Goal: Navigation & Orientation: Find specific page/section

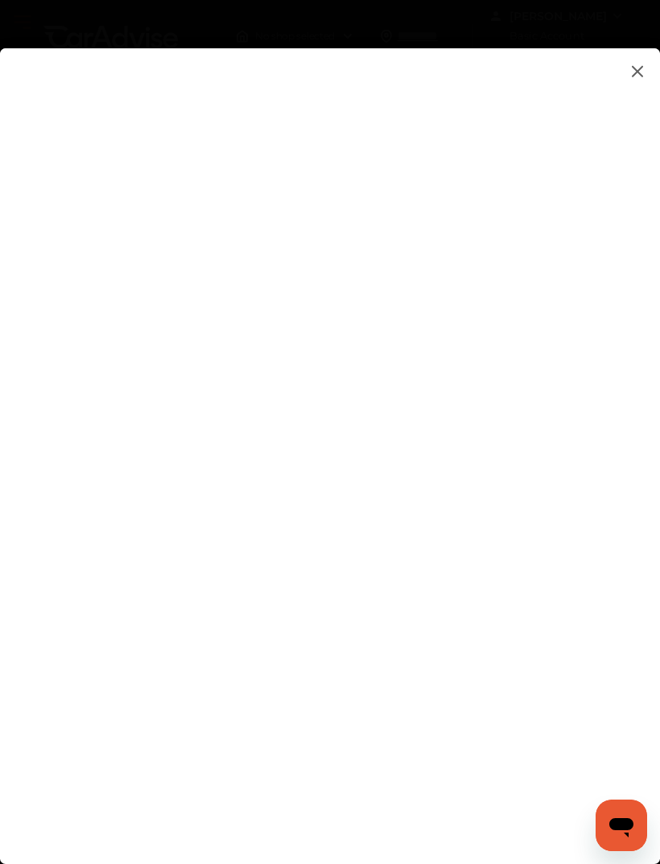
click at [638, 67] on img at bounding box center [637, 71] width 19 height 20
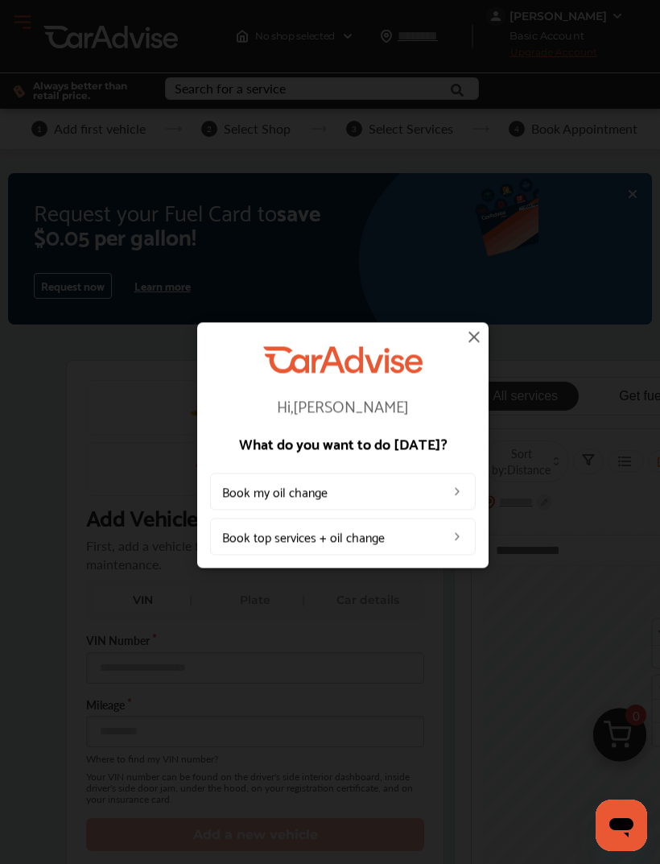
click at [466, 337] on img at bounding box center [473, 336] width 19 height 19
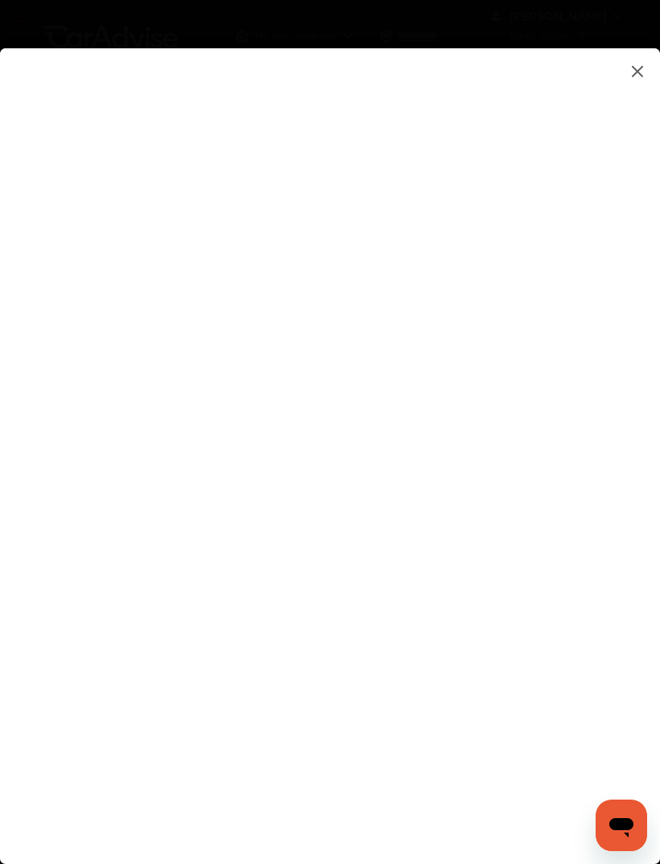
click at [634, 61] on img at bounding box center [637, 71] width 19 height 20
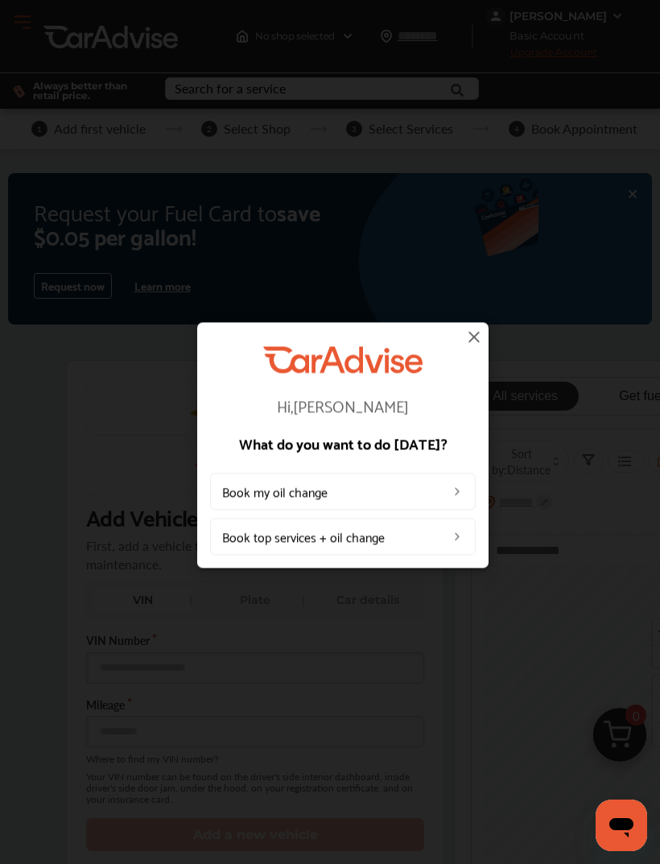
click at [452, 348] on div "Hi, [PERSON_NAME] What do you want to do [DATE]? Book my oil change Book top se…" at bounding box center [343, 450] width 266 height 208
click at [476, 337] on img at bounding box center [473, 336] width 19 height 19
